Goal: Task Accomplishment & Management: Use online tool/utility

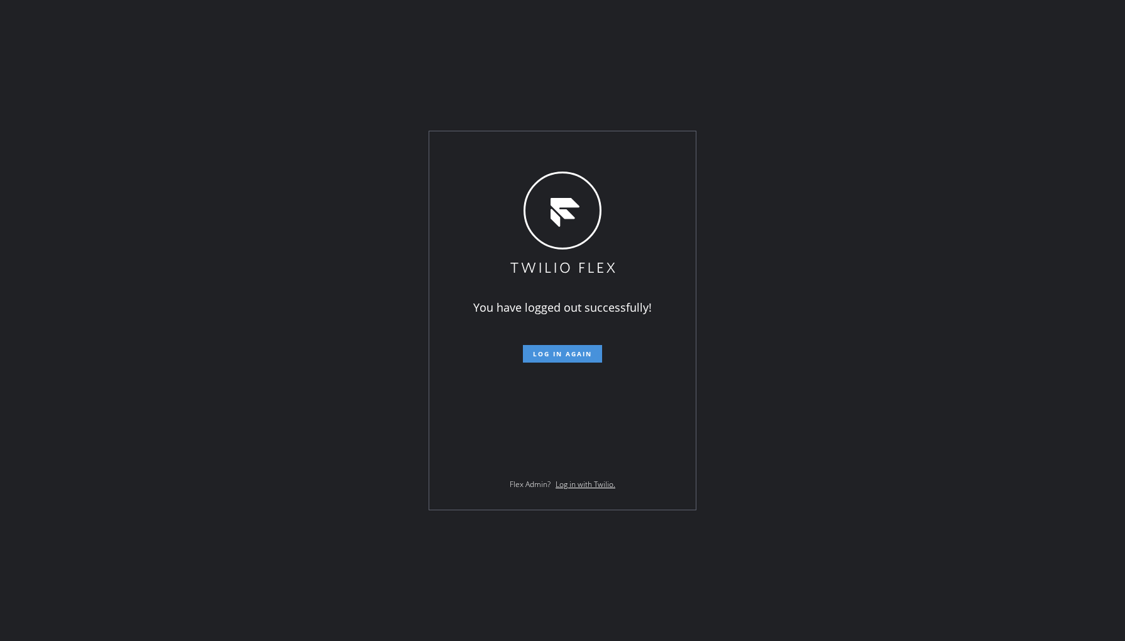
click at [566, 350] on span "Log in again" at bounding box center [562, 353] width 59 height 9
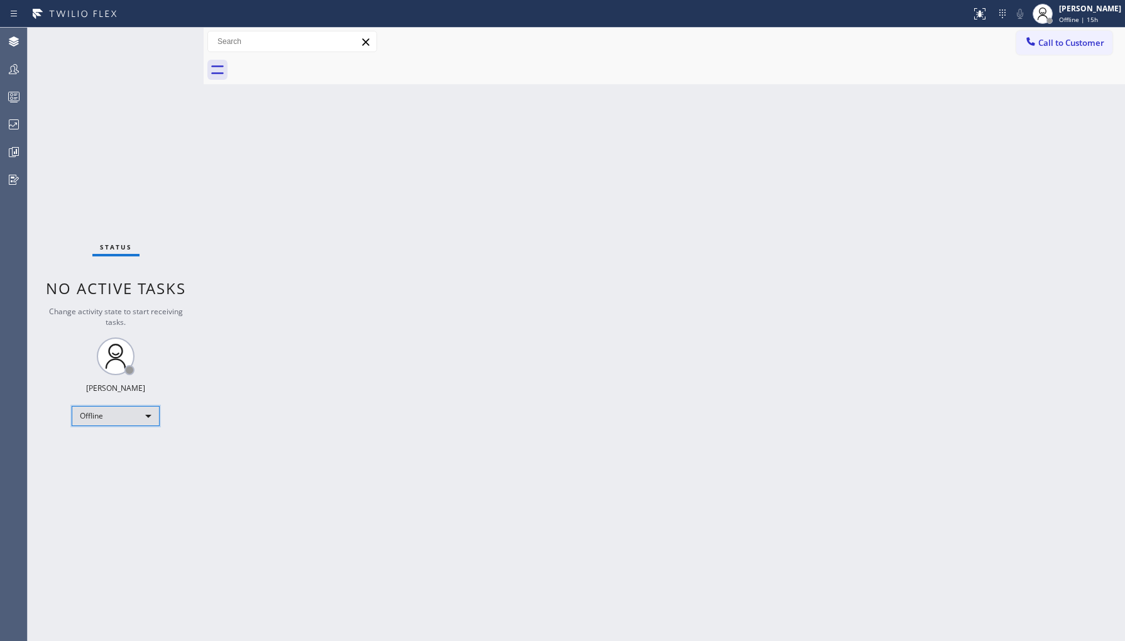
click at [115, 410] on div "Offline" at bounding box center [116, 416] width 88 height 20
click at [128, 462] on li "Unavailable" at bounding box center [114, 464] width 85 height 15
click at [17, 123] on icon at bounding box center [13, 124] width 15 height 15
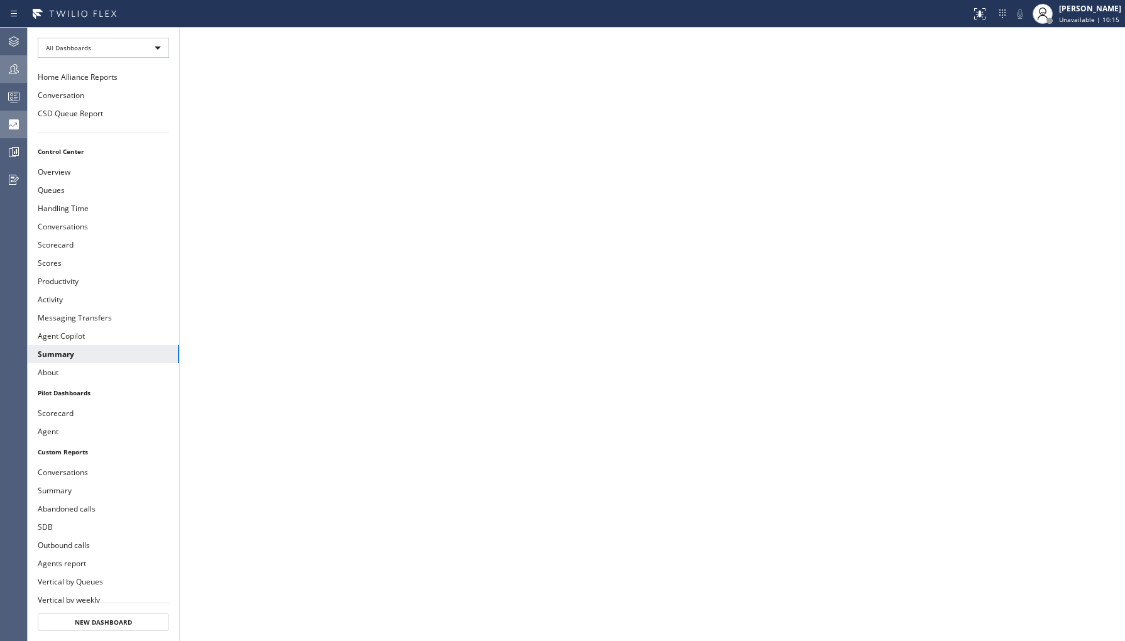
click at [19, 62] on icon at bounding box center [13, 69] width 15 height 15
